Goal: Information Seeking & Learning: Learn about a topic

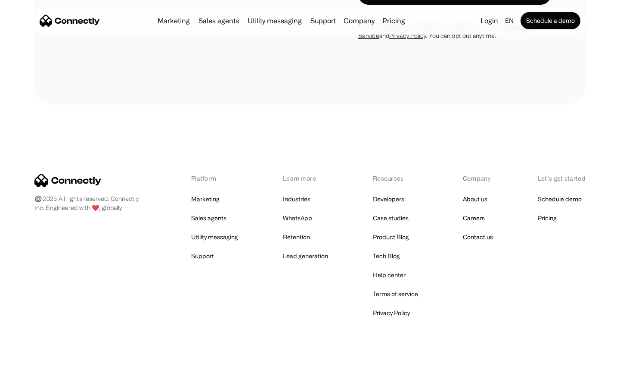
scroll to position [1656, 0]
